Goal: Information Seeking & Learning: Learn about a topic

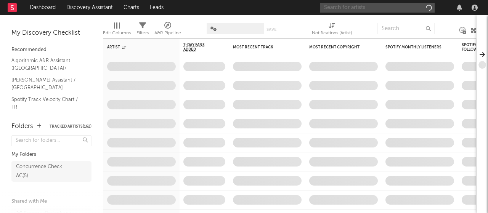
click at [409, 6] on input "text" at bounding box center [377, 8] width 114 height 10
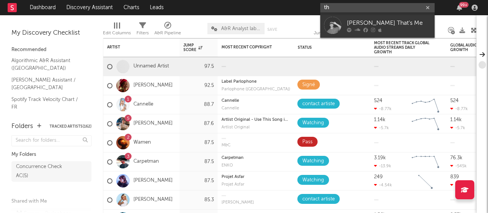
type input "t"
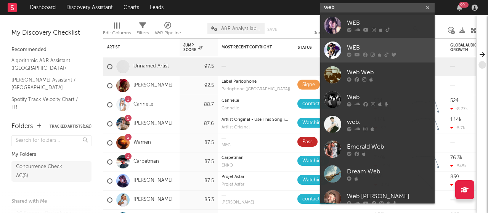
type input "web"
click at [362, 58] on link "WEB" at bounding box center [377, 50] width 114 height 25
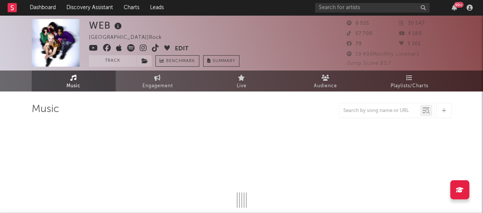
select select "1w"
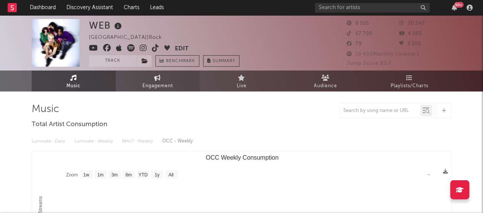
click at [147, 89] on span "Engagement" at bounding box center [157, 86] width 31 height 9
select select "1w"
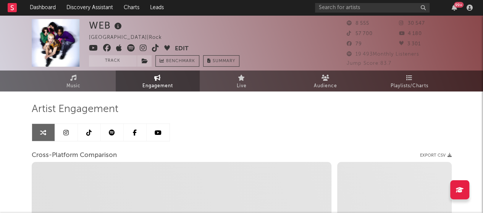
select select "1m"
